Goal: Task Accomplishment & Management: Use online tool/utility

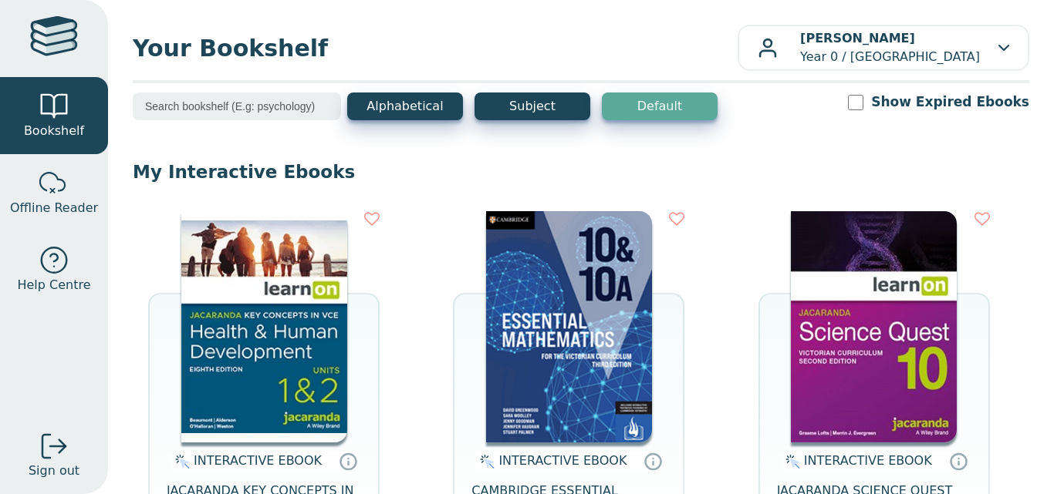
click at [294, 331] on img at bounding box center [264, 326] width 166 height 231
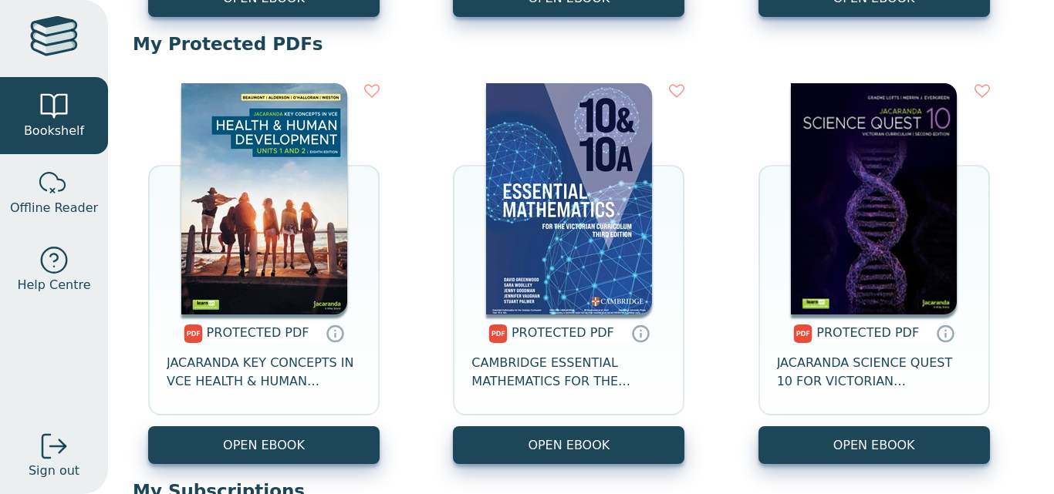
scroll to position [576, 0]
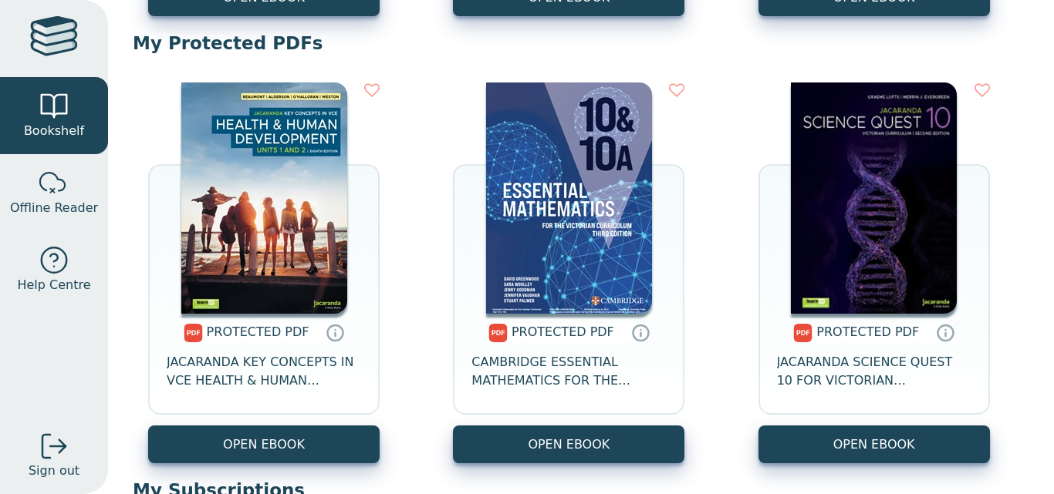
click at [255, 235] on img at bounding box center [264, 198] width 166 height 231
